Goal: Task Accomplishment & Management: Manage account settings

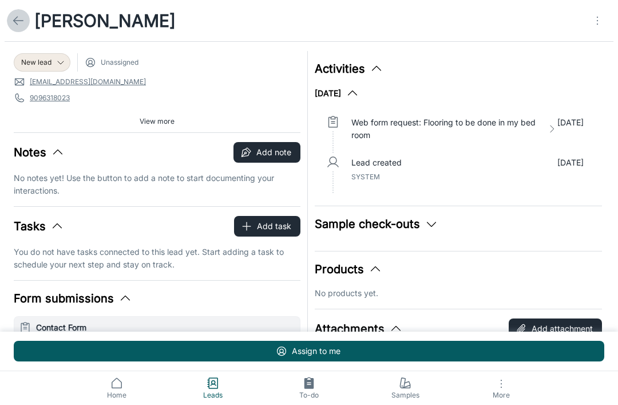
click at [21, 21] on line at bounding box center [19, 21] width 10 height 0
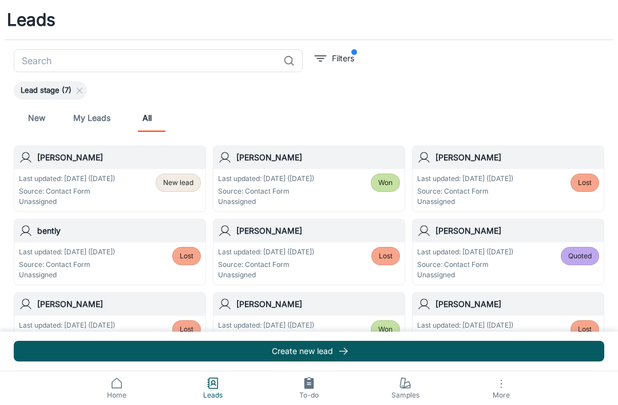
click at [47, 178] on p "Last updated: [DATE] ([DATE])" at bounding box center [67, 178] width 96 height 10
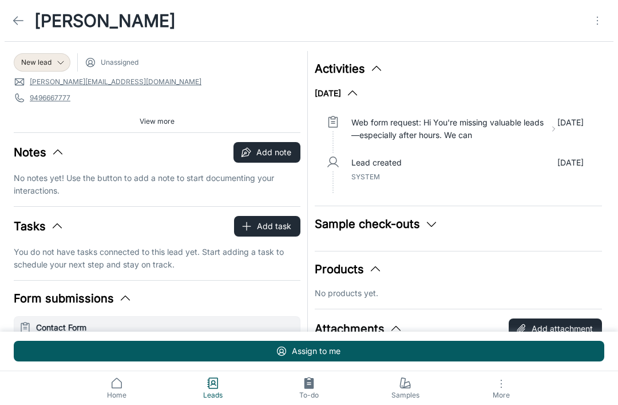
click at [37, 60] on span "New lead" at bounding box center [36, 62] width 30 height 10
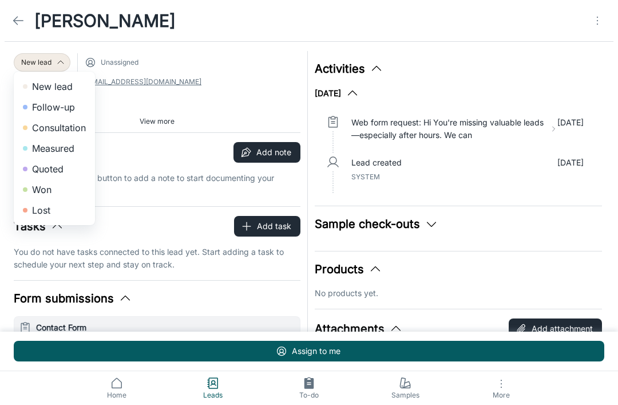
click at [577, 79] on div at bounding box center [309, 202] width 618 height 405
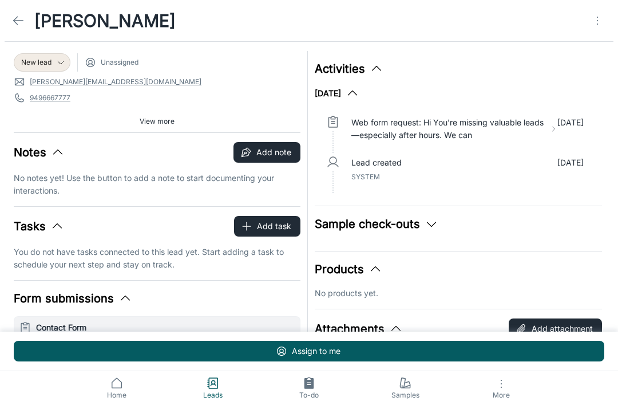
click at [19, 22] on icon at bounding box center [18, 21] width 14 height 14
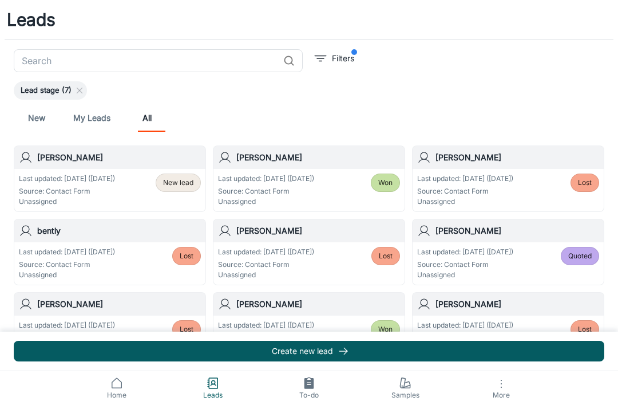
click at [188, 182] on span "New lead" at bounding box center [178, 182] width 30 height 10
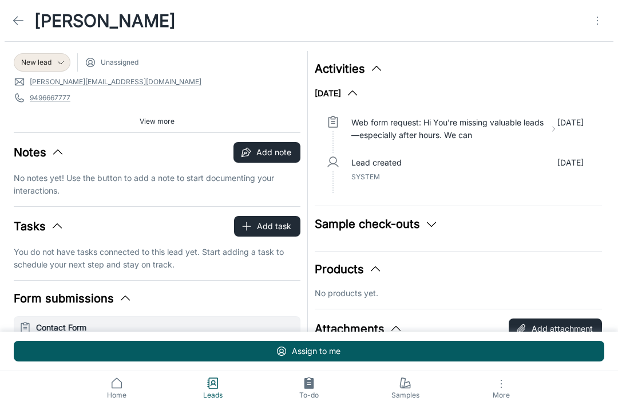
click at [52, 63] on span "New lead" at bounding box center [36, 62] width 30 height 10
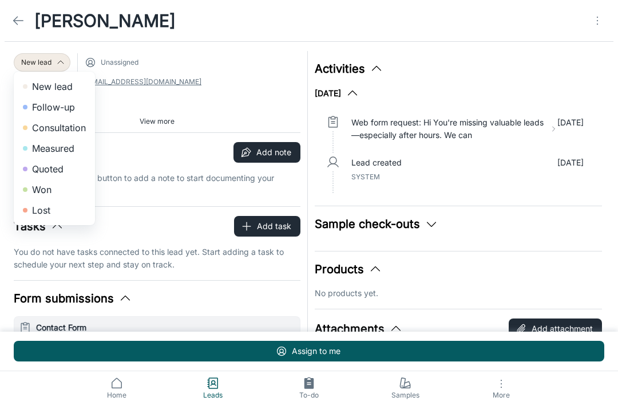
click at [180, 99] on div at bounding box center [309, 202] width 618 height 405
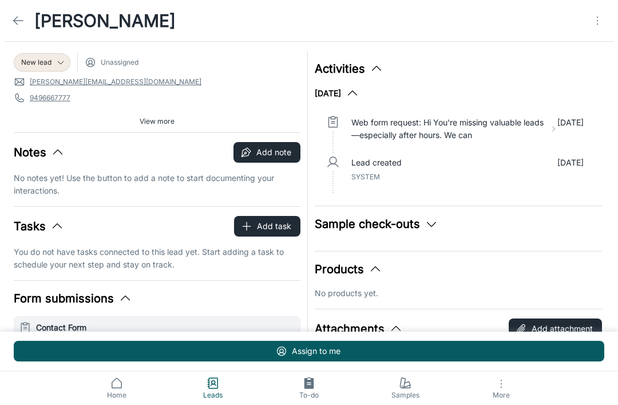
click at [130, 66] on span "Unassigned" at bounding box center [120, 62] width 38 height 10
click at [108, 61] on span "Unassigned" at bounding box center [120, 62] width 38 height 10
click at [107, 61] on span "Unassigned" at bounding box center [120, 62] width 38 height 10
click at [126, 70] on div "New lead Unassigned" at bounding box center [157, 62] width 287 height 18
click at [597, 21] on circle "Open menu" at bounding box center [597, 20] width 1 height 1
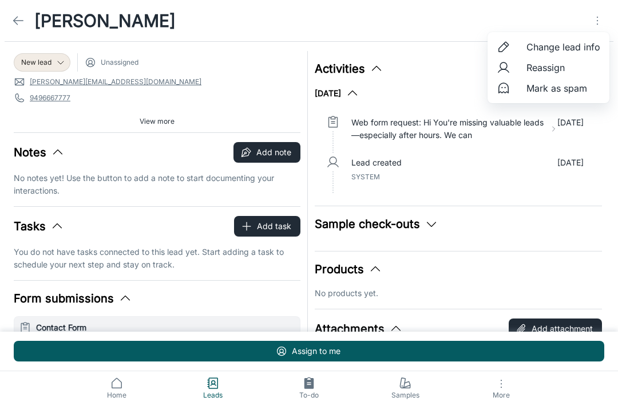
click at [575, 90] on span "Mark as spam" at bounding box center [563, 88] width 74 height 14
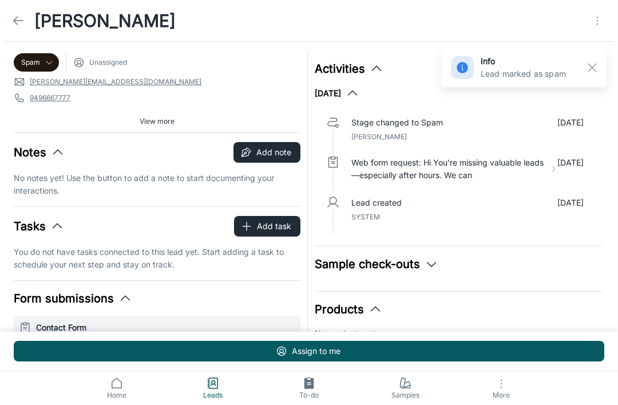
click at [592, 69] on rect "button" at bounding box center [592, 68] width 14 height 14
click at [24, 28] on link at bounding box center [18, 20] width 23 height 23
